Goal: Check status: Check status

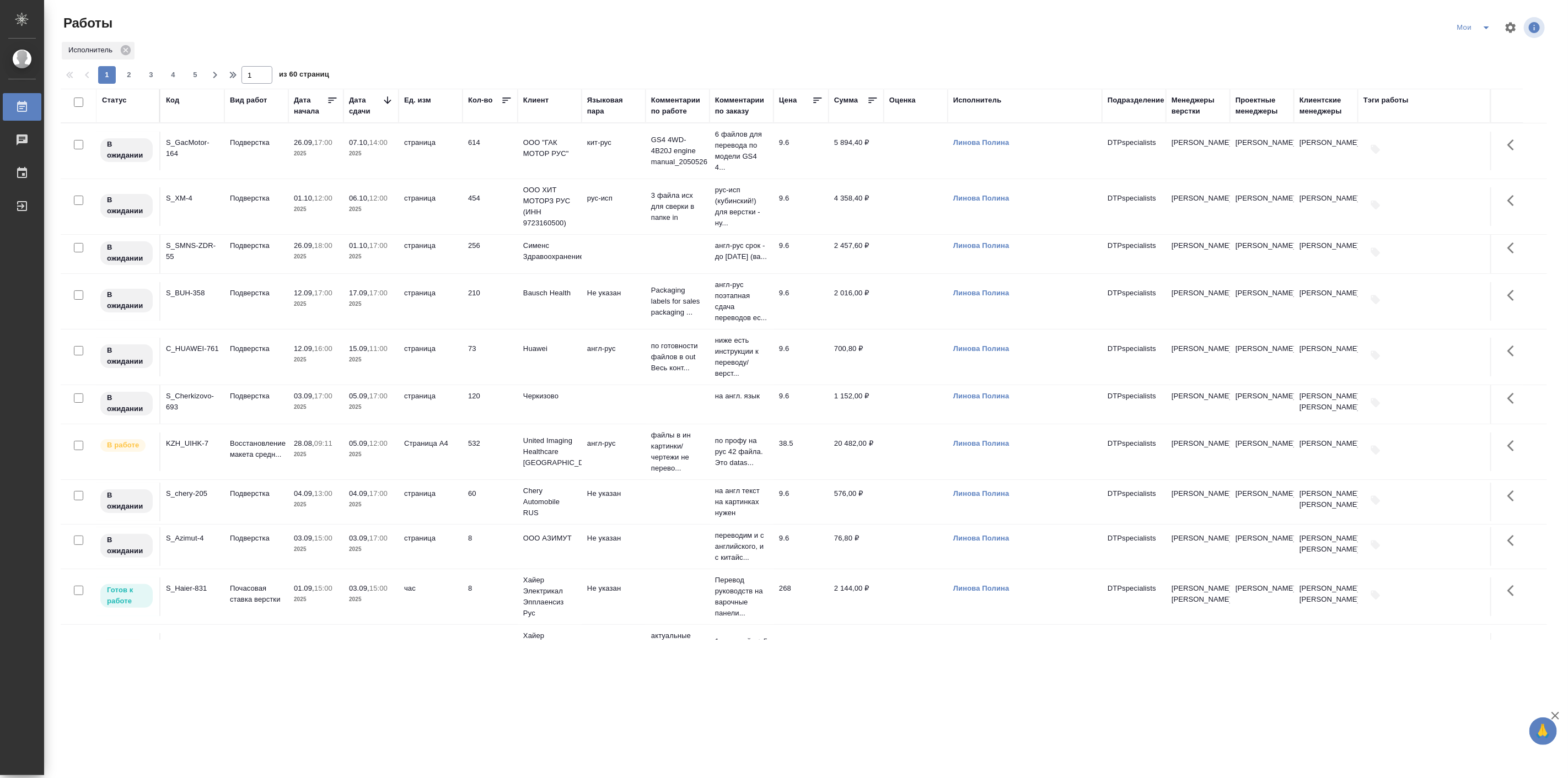
scroll to position [306, 0]
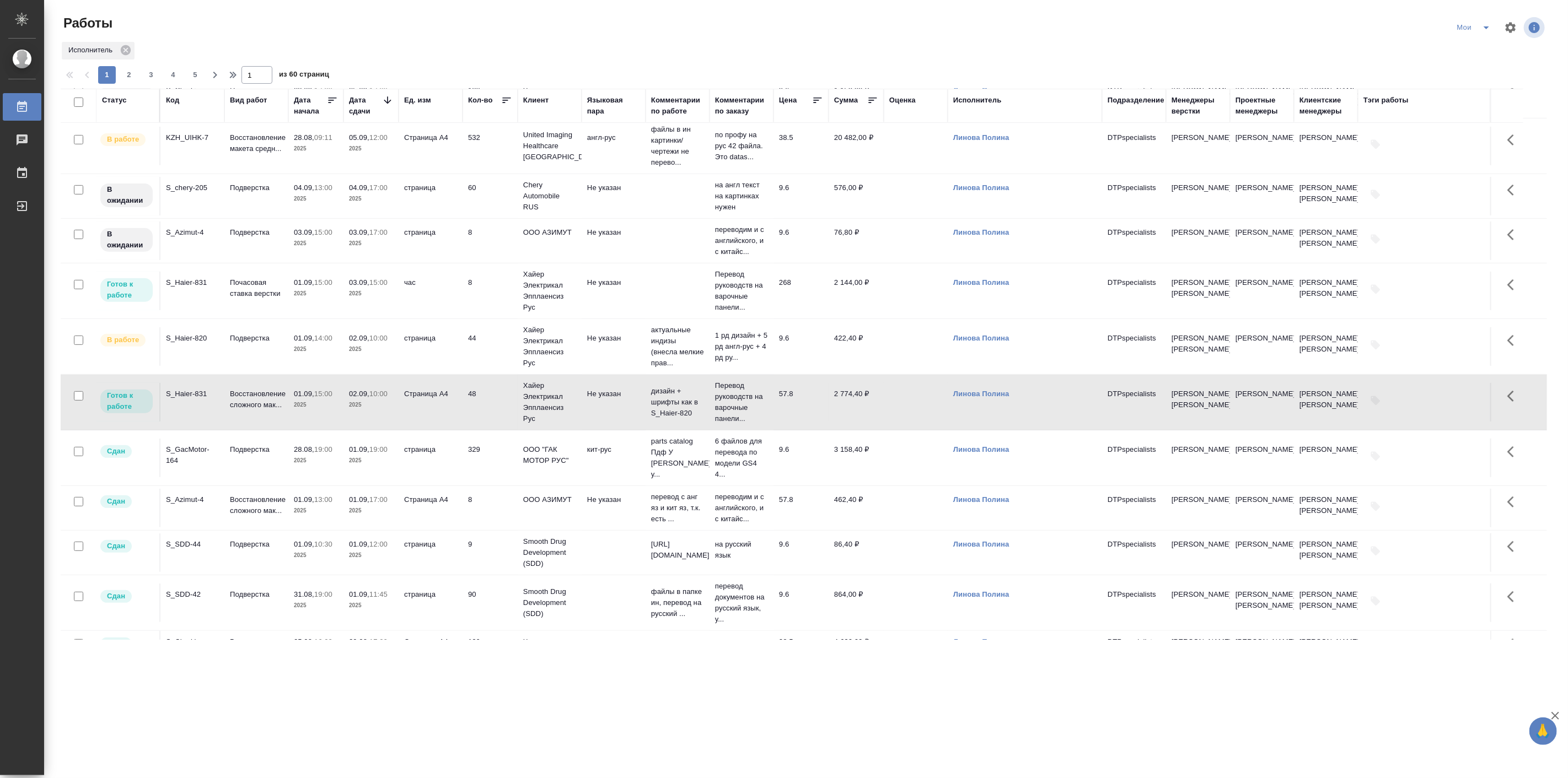
click at [260, 366] on td "Подверстка" at bounding box center [256, 346] width 64 height 39
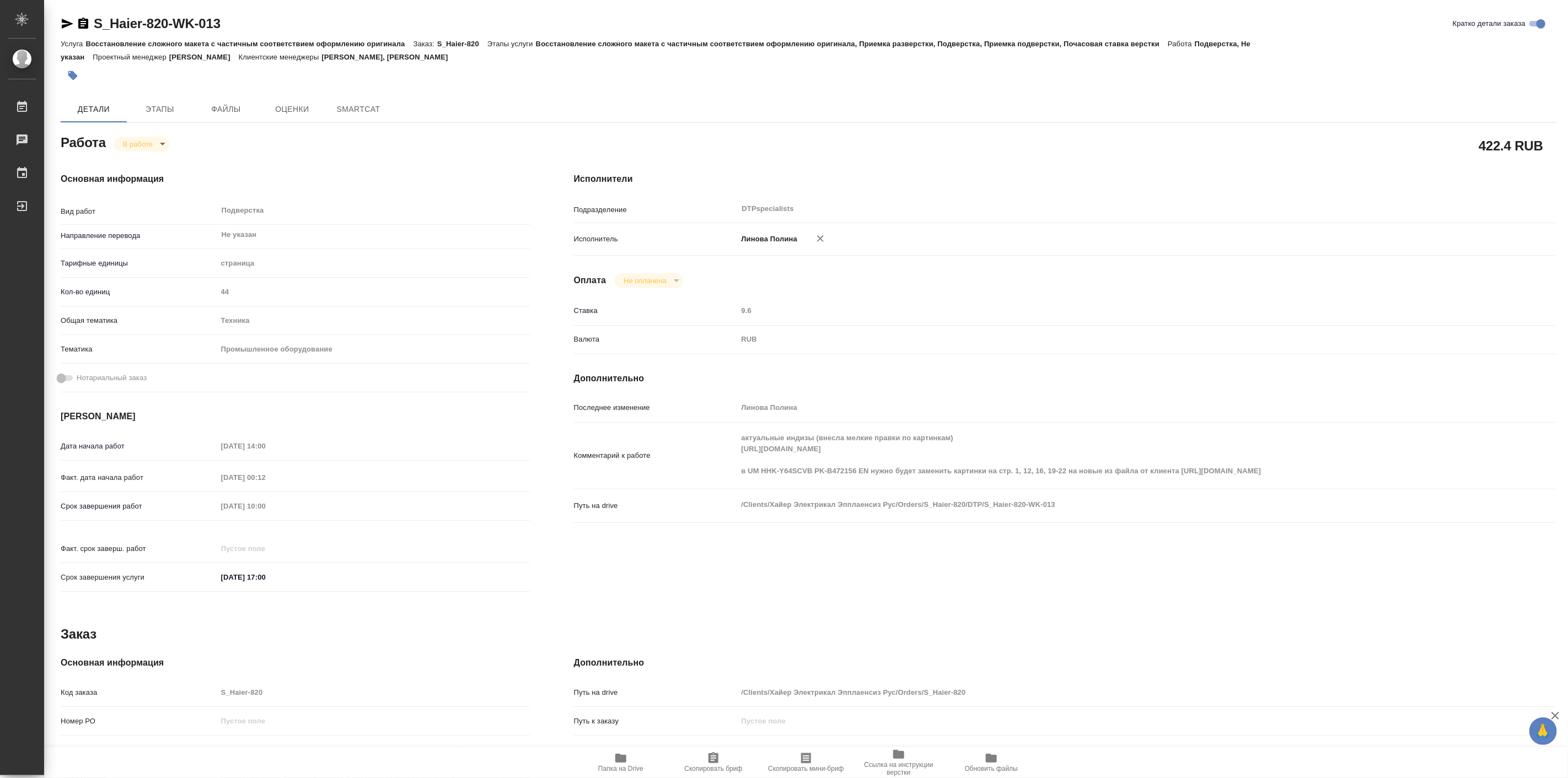
type textarea "x"
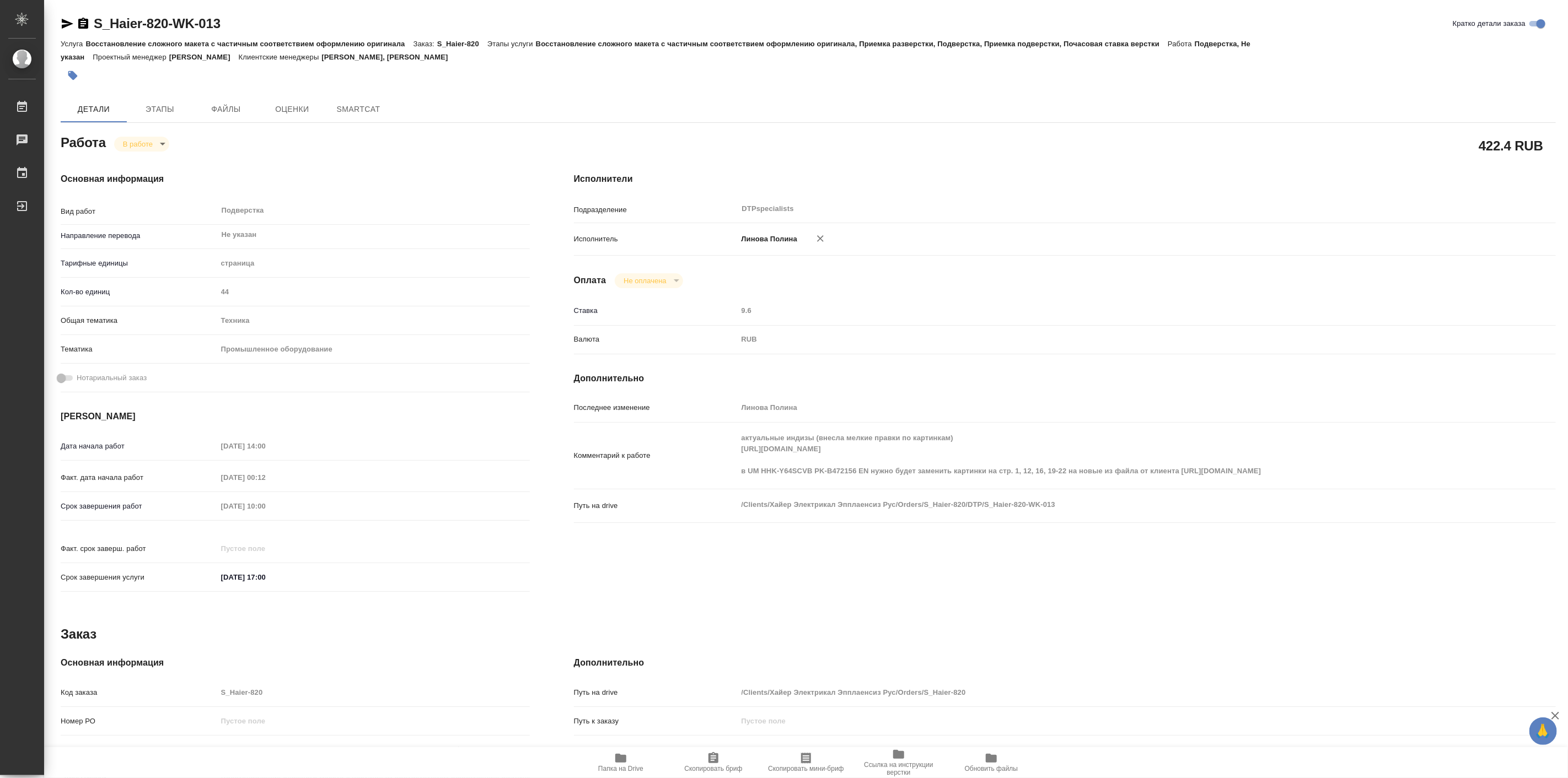
type textarea "x"
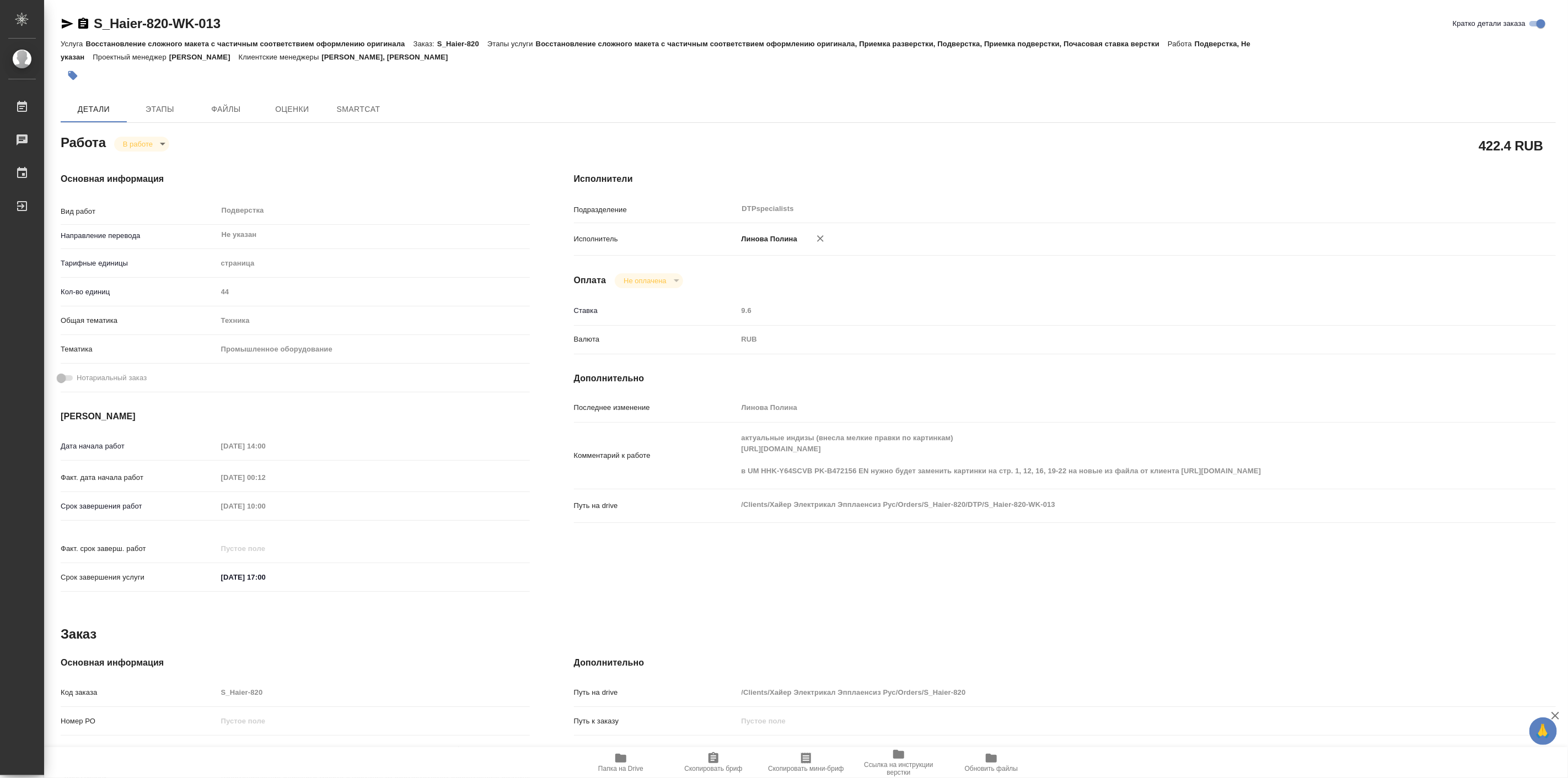
type textarea "x"
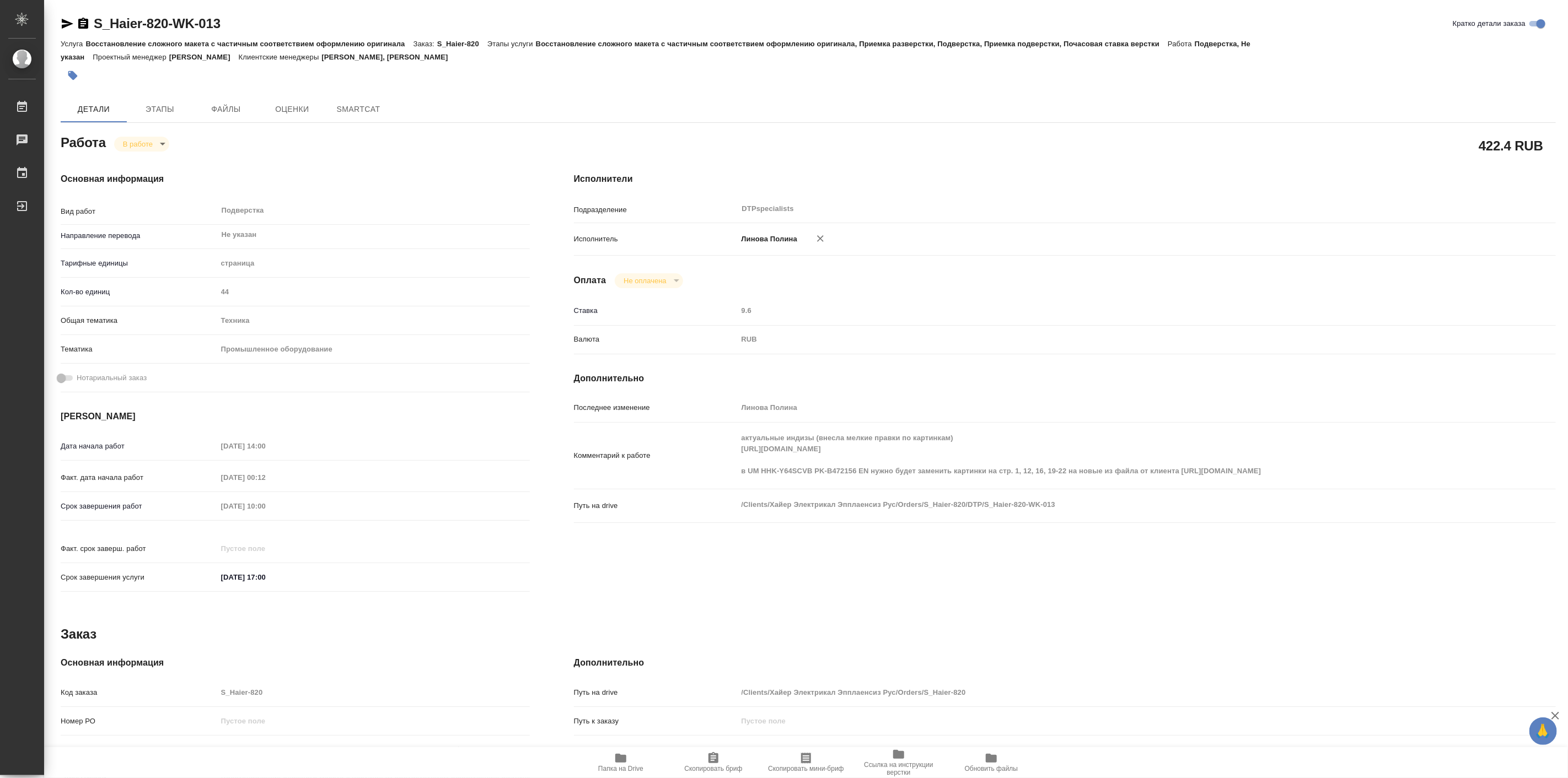
type textarea "x"
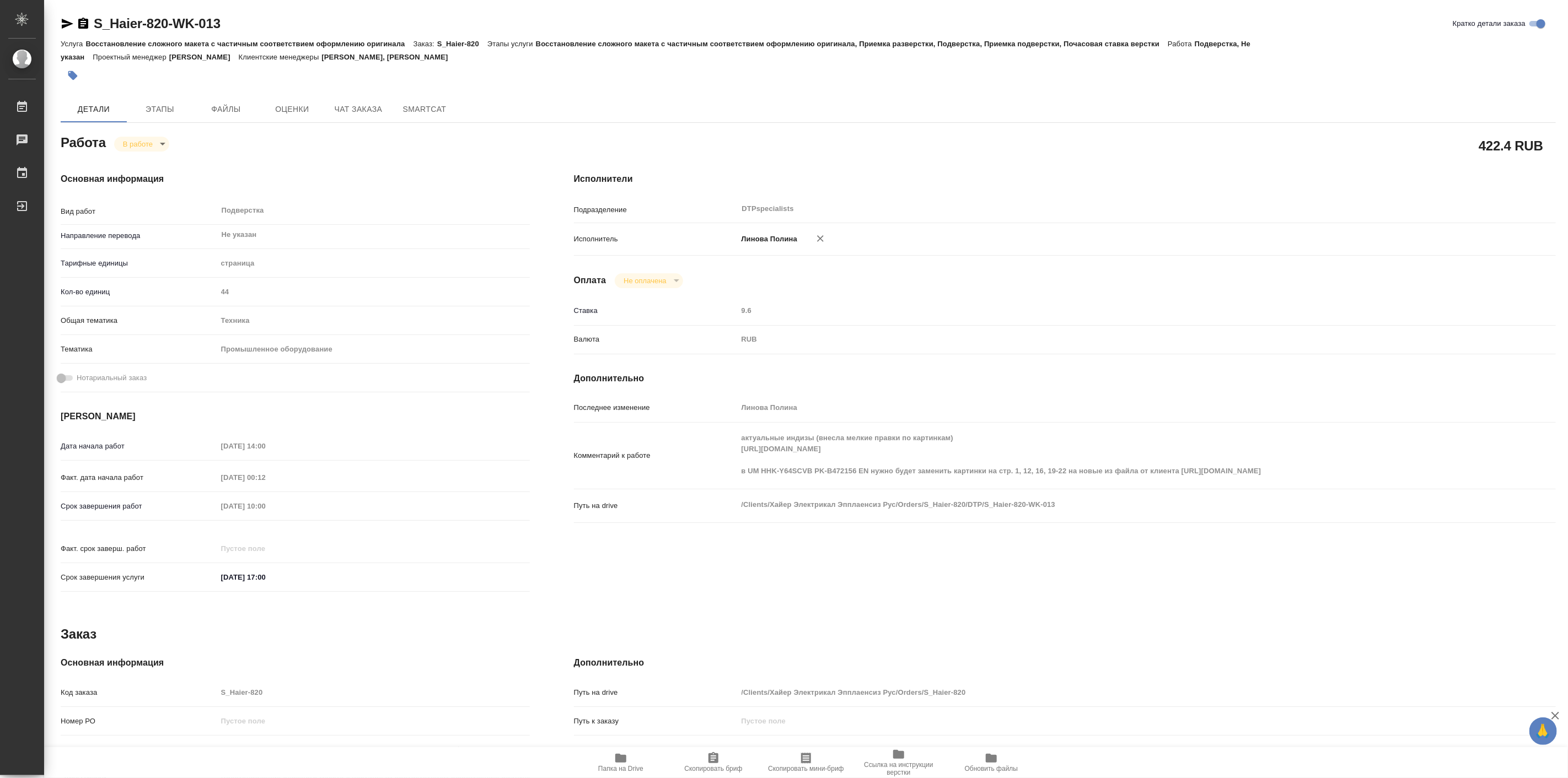
type textarea "x"
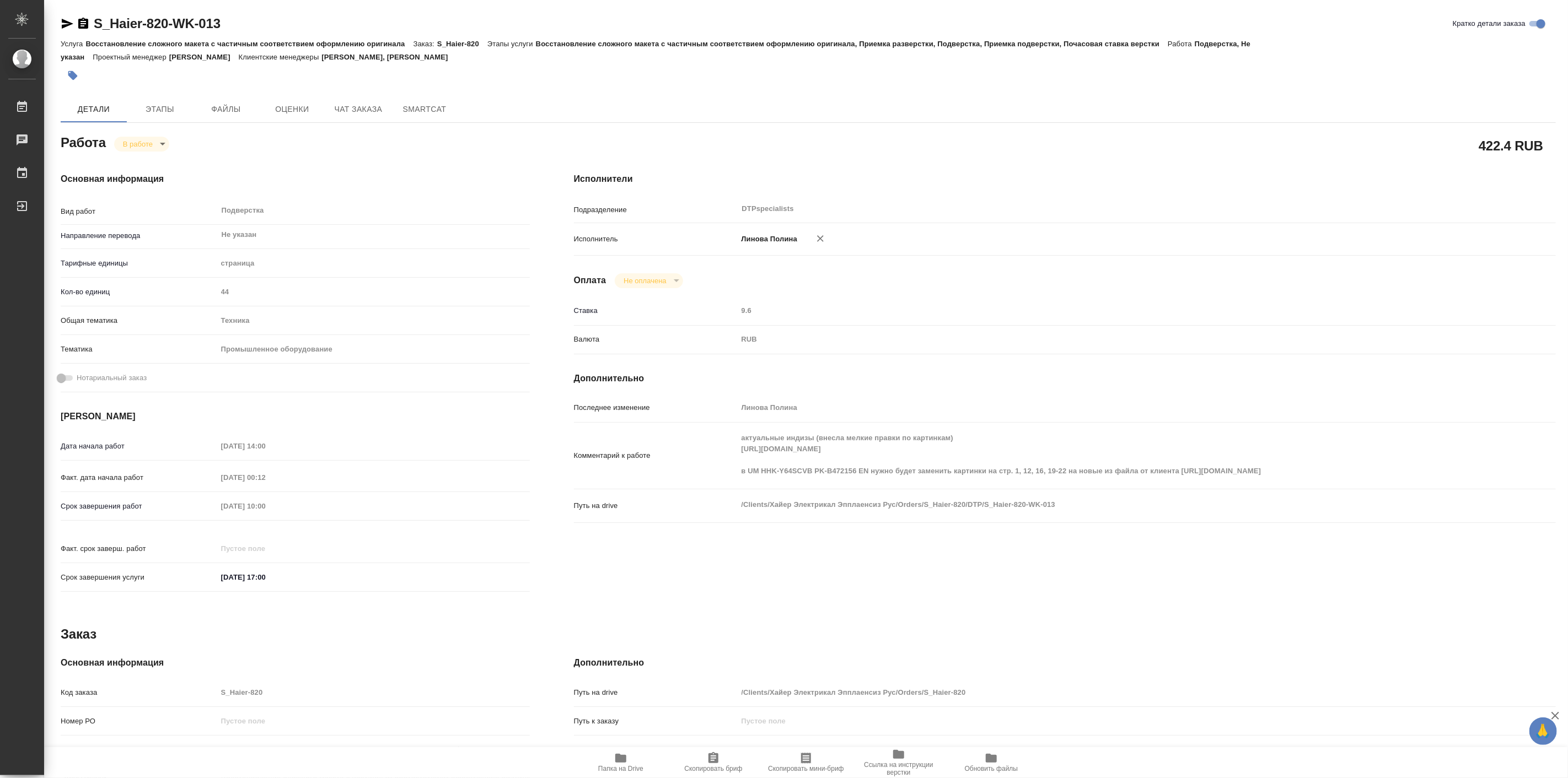
type textarea "x"
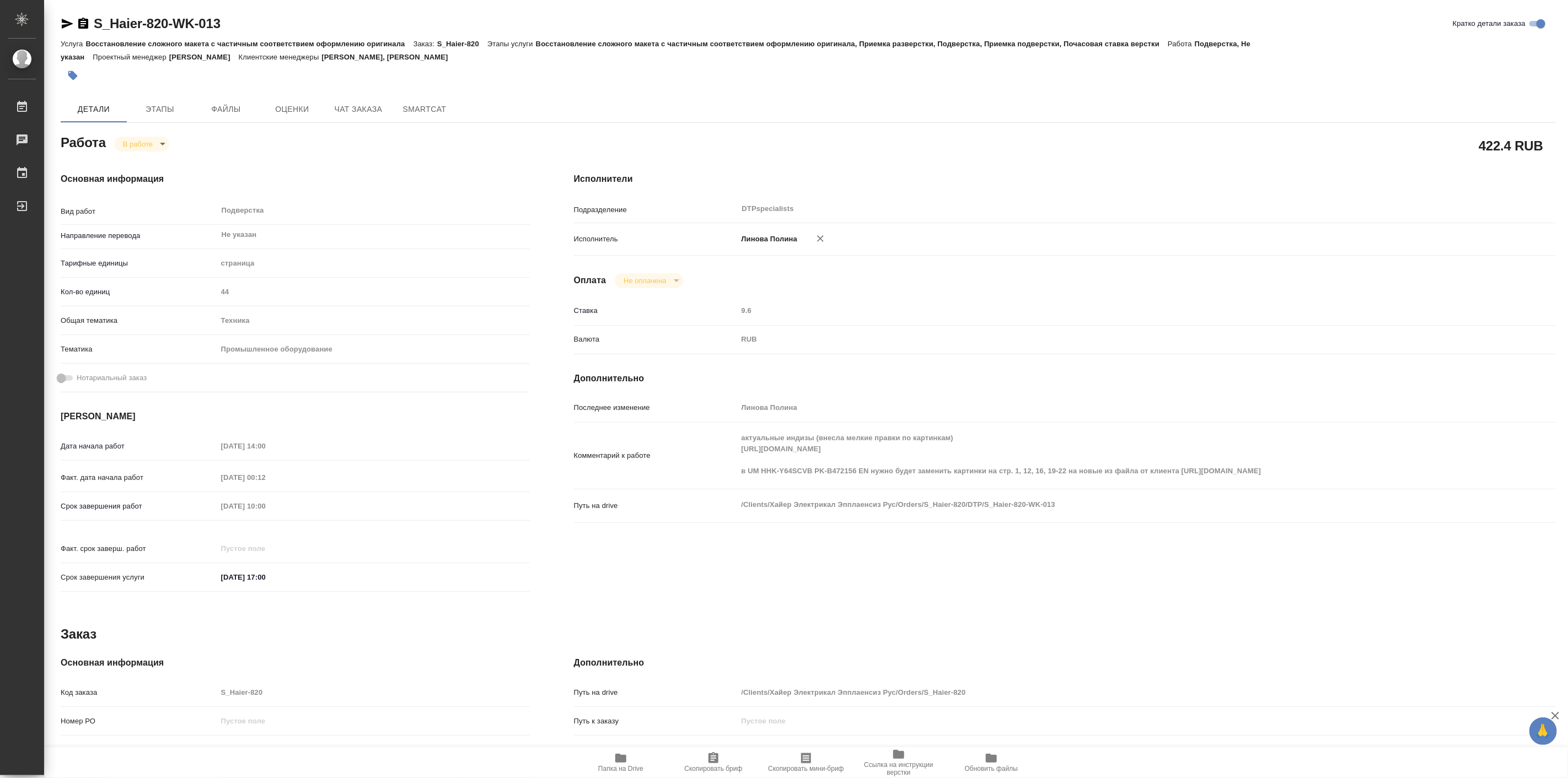
click at [627, 757] on span "Папка на Drive" at bounding box center [621, 762] width 80 height 21
click at [141, 136] on body "🙏 .cls-1 fill:#fff; AWATERA Linova Polina Работы 0 Чаты График Выйти S_Haier-82…" at bounding box center [784, 389] width 1568 height 778
click at [158, 163] on button "Выполнен" at bounding box center [142, 163] width 40 height 12
type textarea "x"
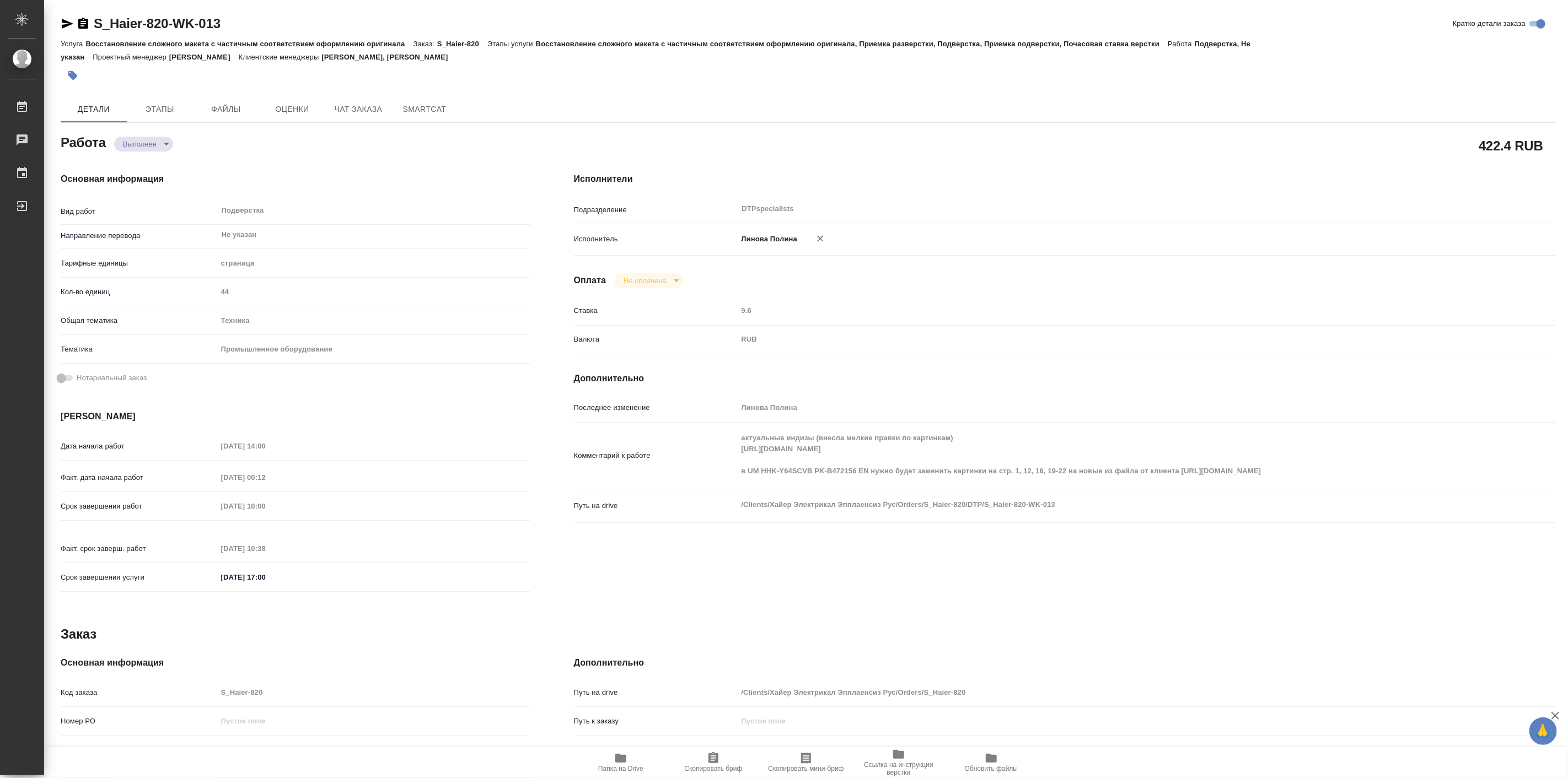
type textarea "x"
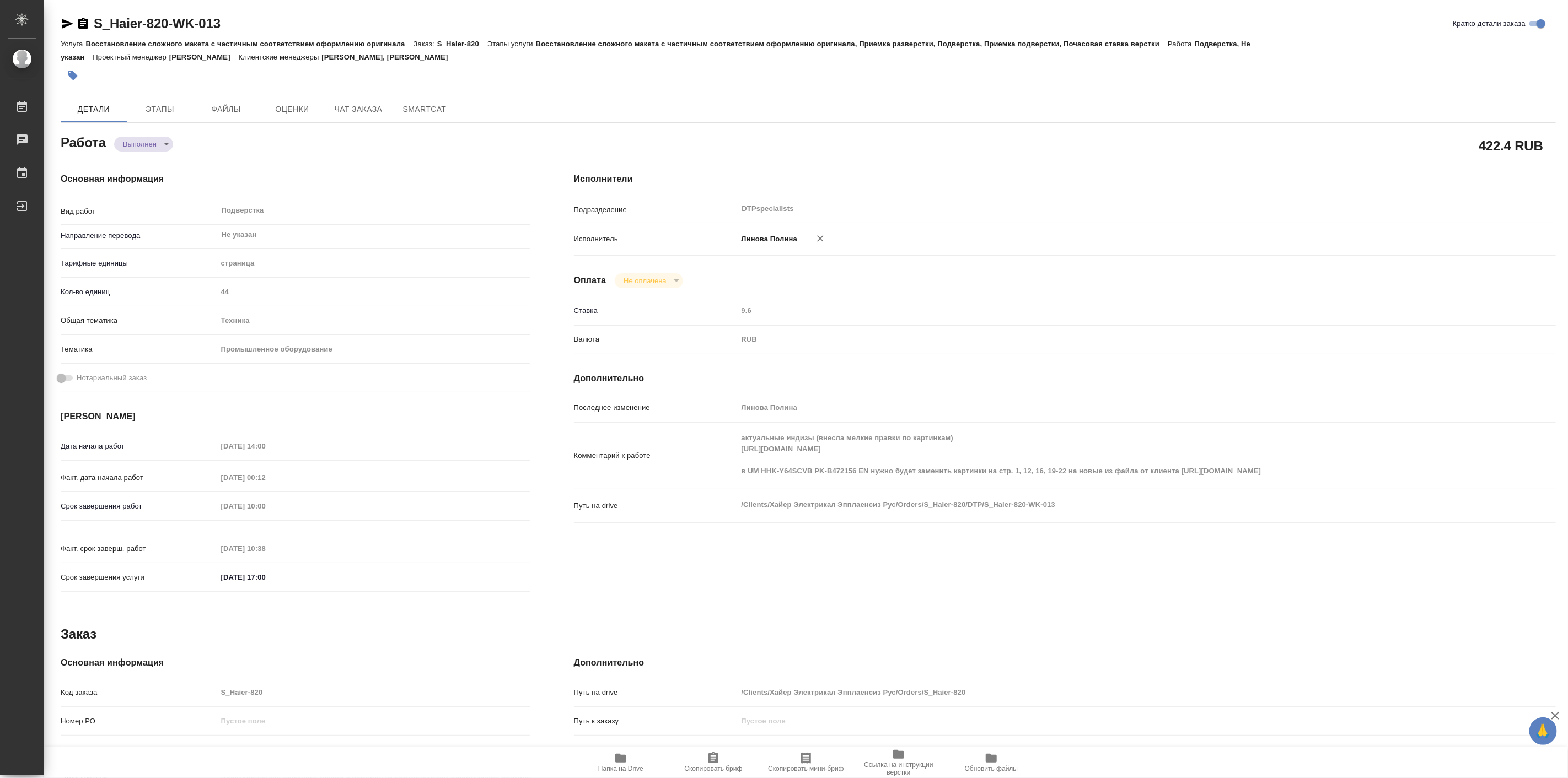
type textarea "x"
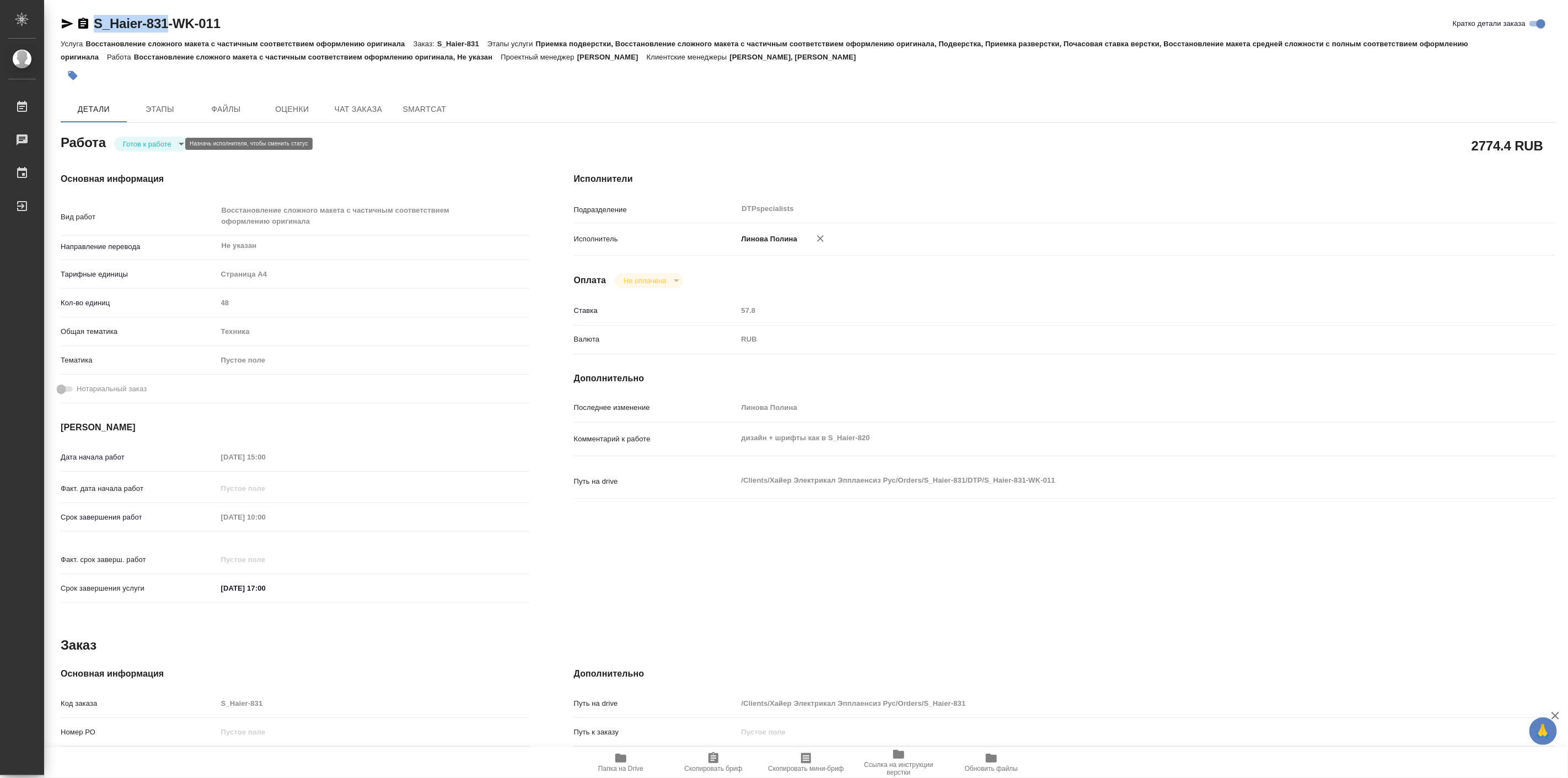
click at [147, 142] on body "🙏 .cls-1 fill:#fff; AWATERA Linova Polina Работы 0 Чаты График Выйти S_Haier-83…" at bounding box center [784, 389] width 1568 height 778
click at [155, 149] on button "В работе" at bounding box center [140, 144] width 36 height 12
type textarea "x"
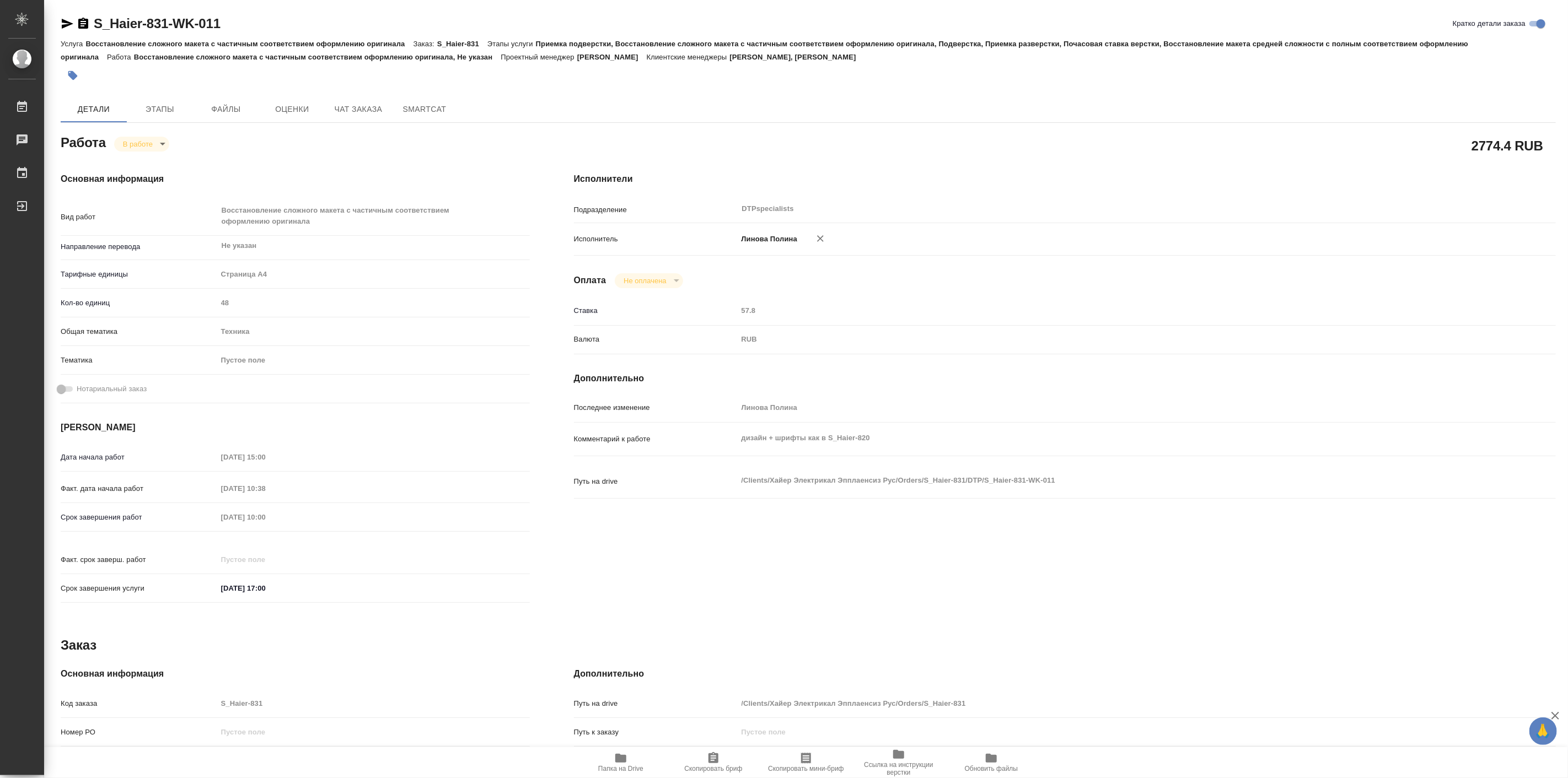
type textarea "x"
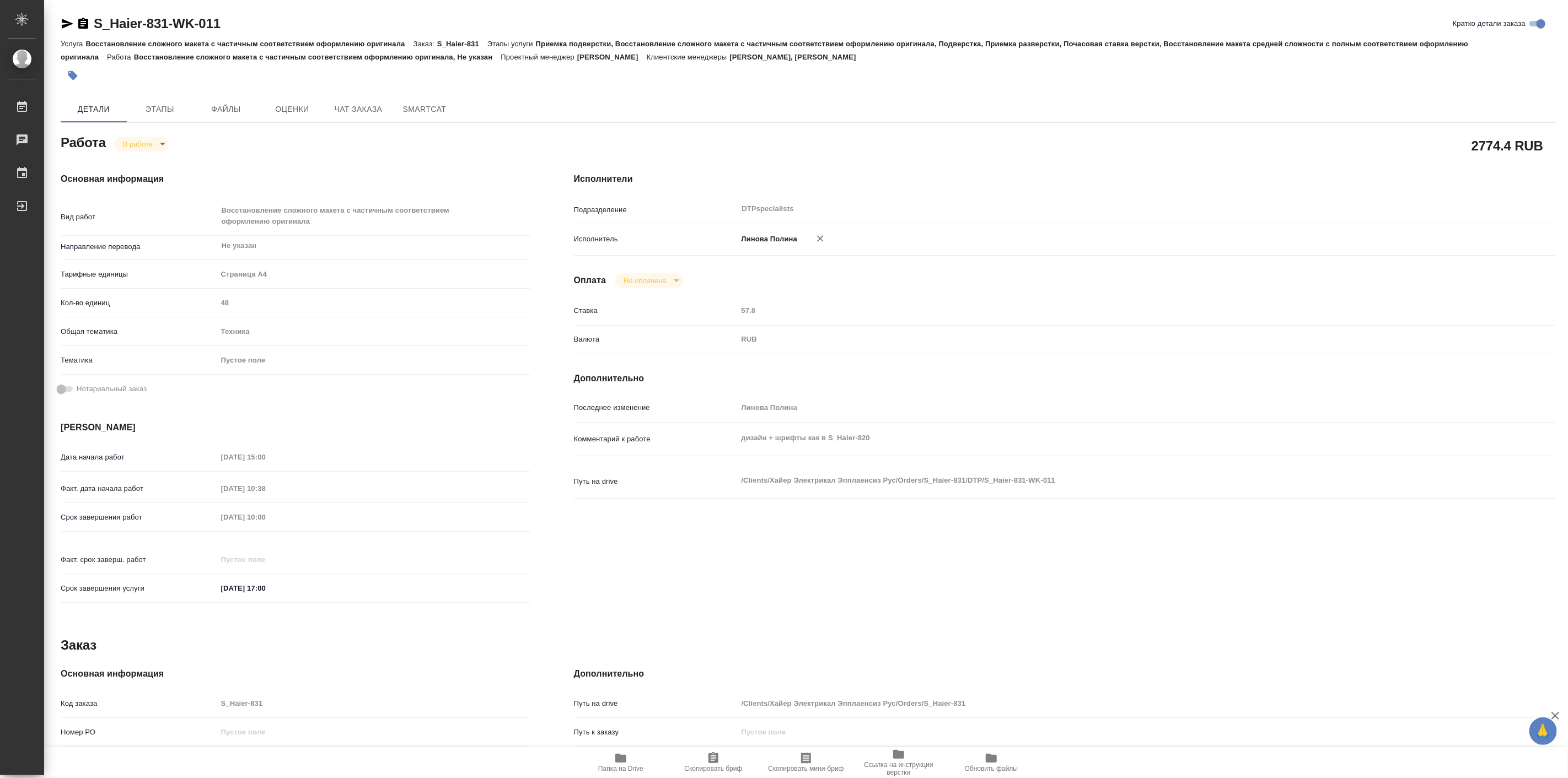
type textarea "x"
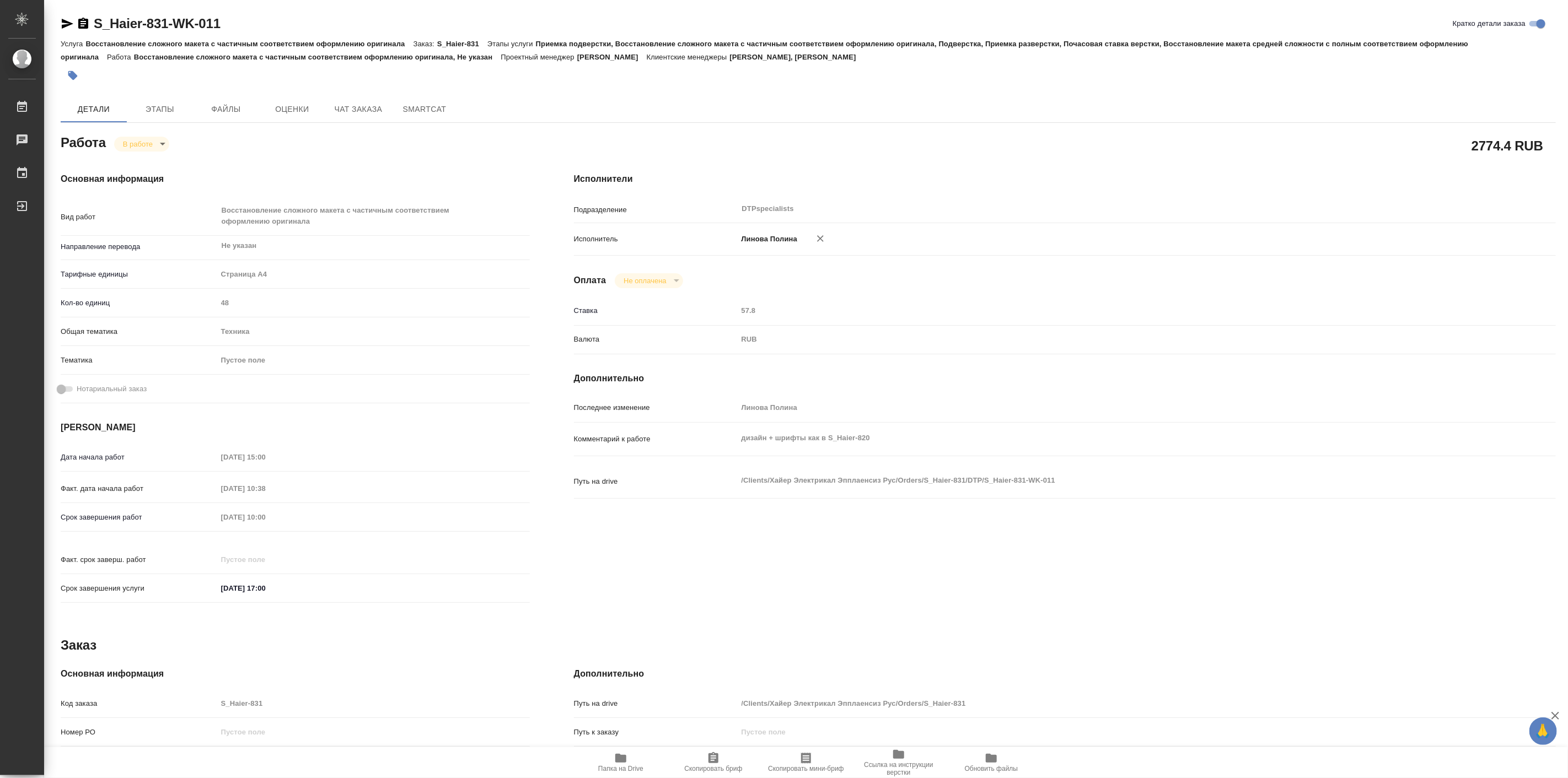
type textarea "x"
